Goal: Navigation & Orientation: Find specific page/section

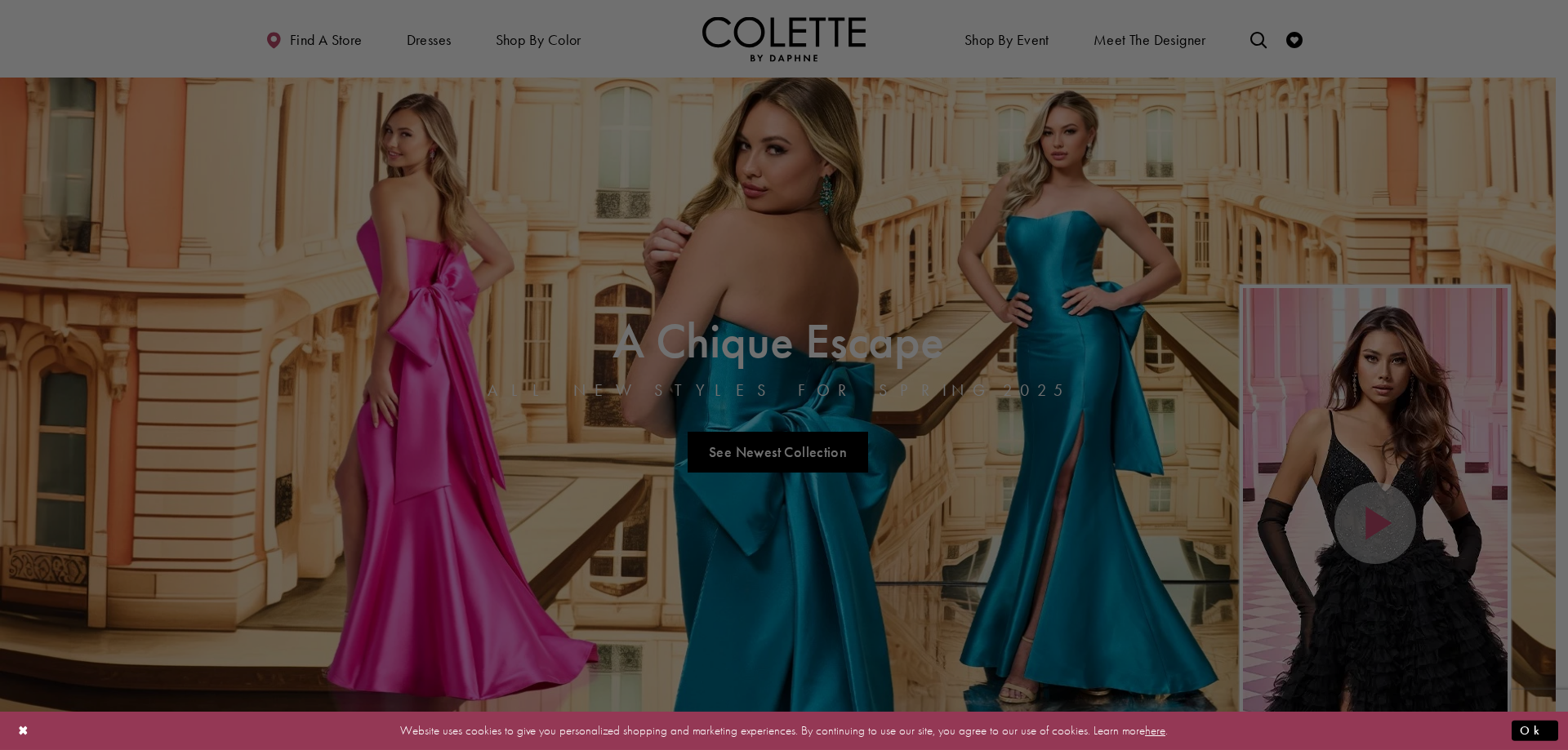
click at [546, 33] on div at bounding box center [791, 378] width 1583 height 758
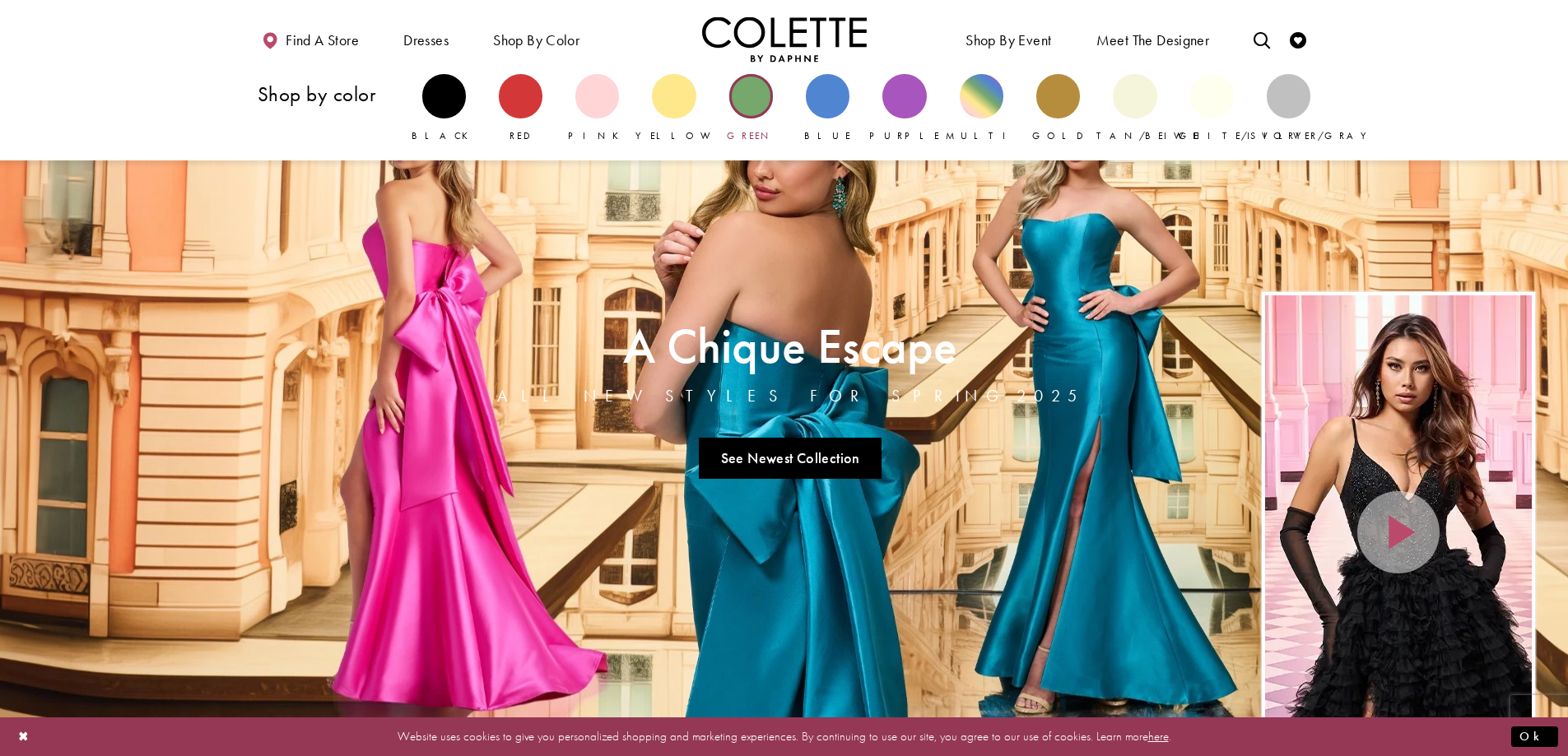
click at [744, 97] on div "Primary block" at bounding box center [751, 96] width 44 height 44
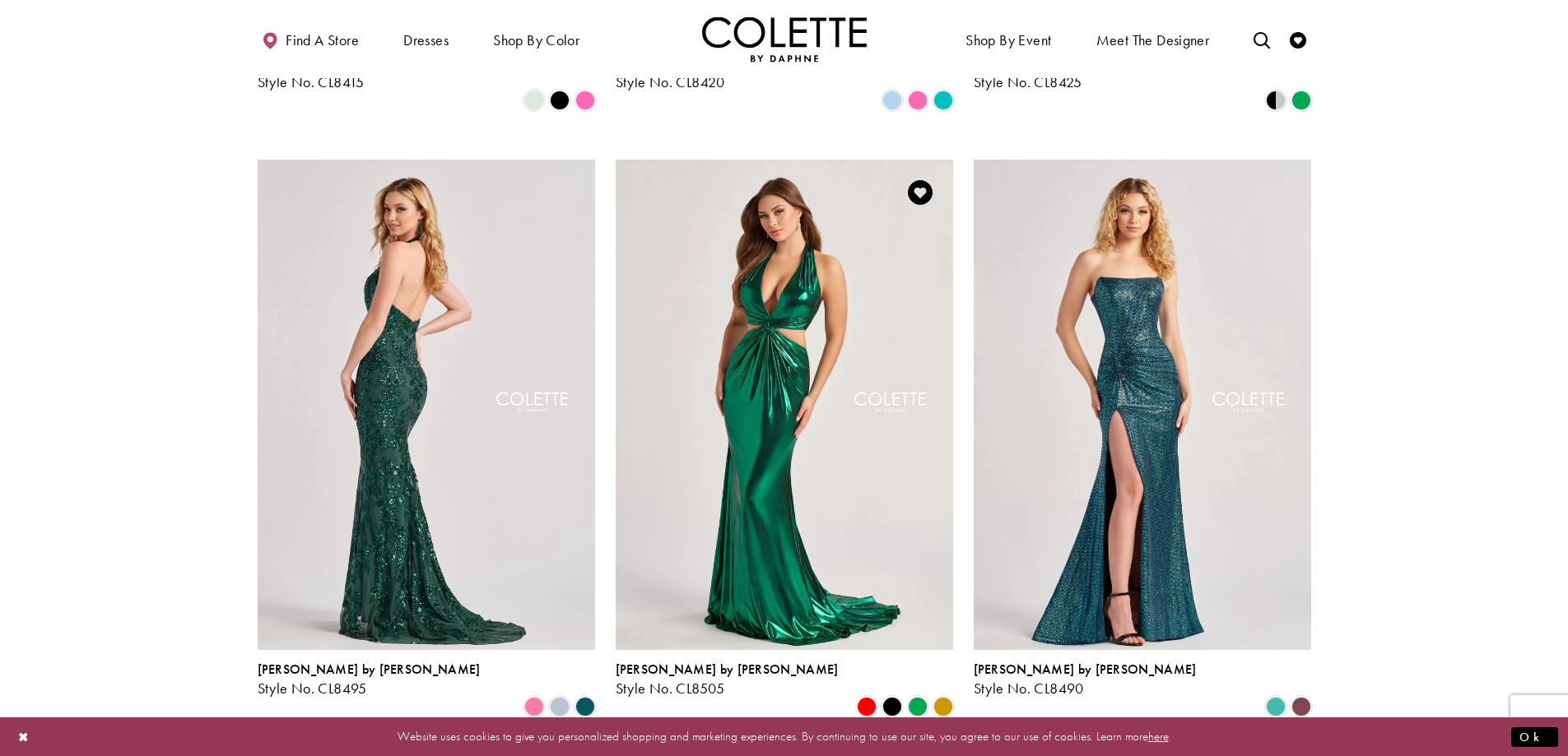
scroll to position [1069, 0]
